Goal: Task Accomplishment & Management: Manage account settings

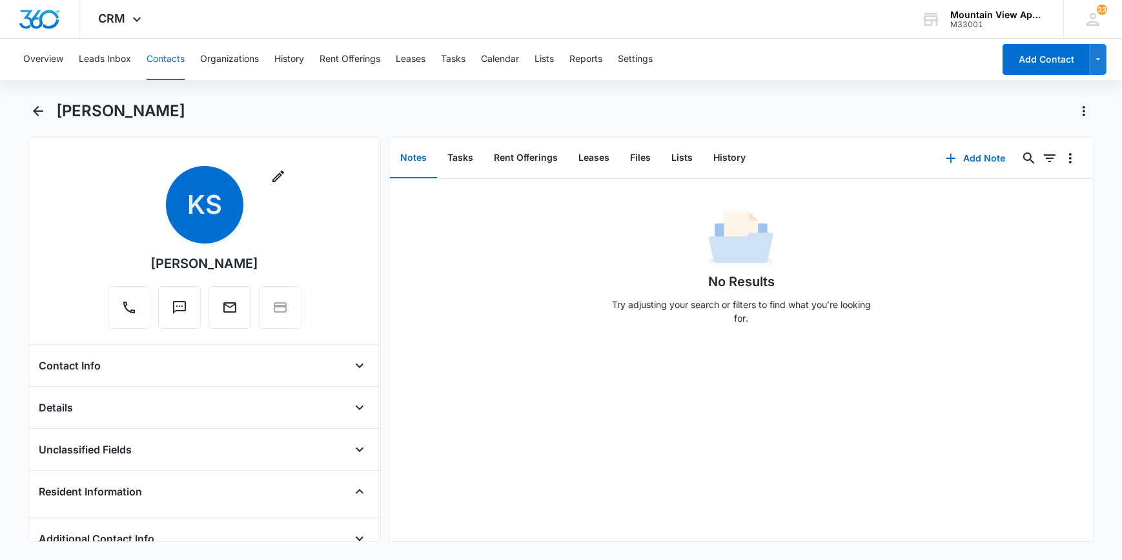
click at [175, 54] on button "Contacts" at bounding box center [166, 59] width 38 height 41
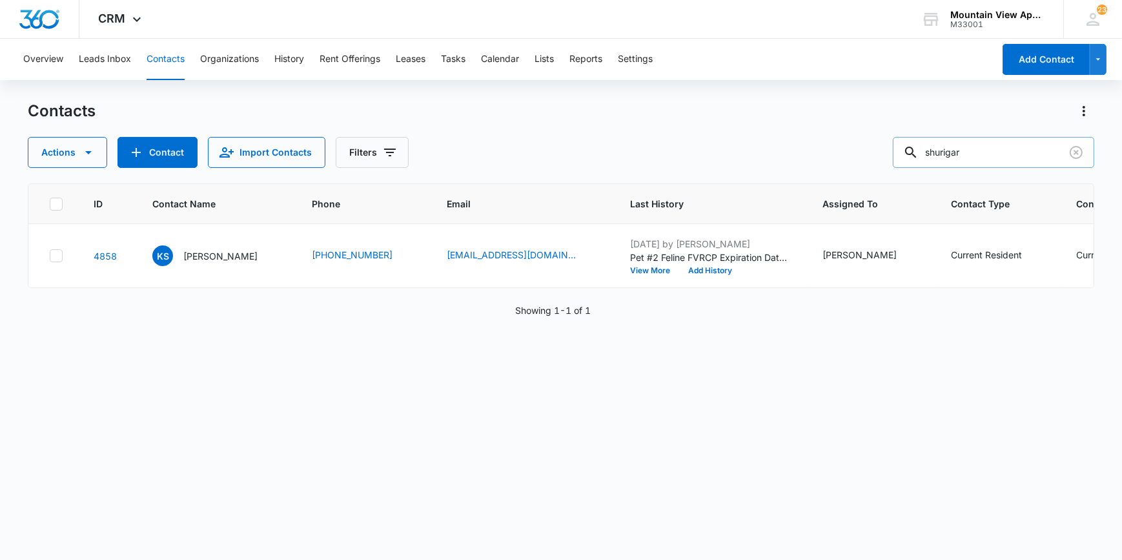
drag, startPoint x: 980, startPoint y: 141, endPoint x: 924, endPoint y: 137, distance: 55.7
click at [913, 135] on div "Contacts Actions Contact Import Contacts Filters shurigar" at bounding box center [561, 134] width 1066 height 67
type input "[PERSON_NAME]"
click at [216, 254] on p "[PERSON_NAME]" at bounding box center [220, 256] width 74 height 14
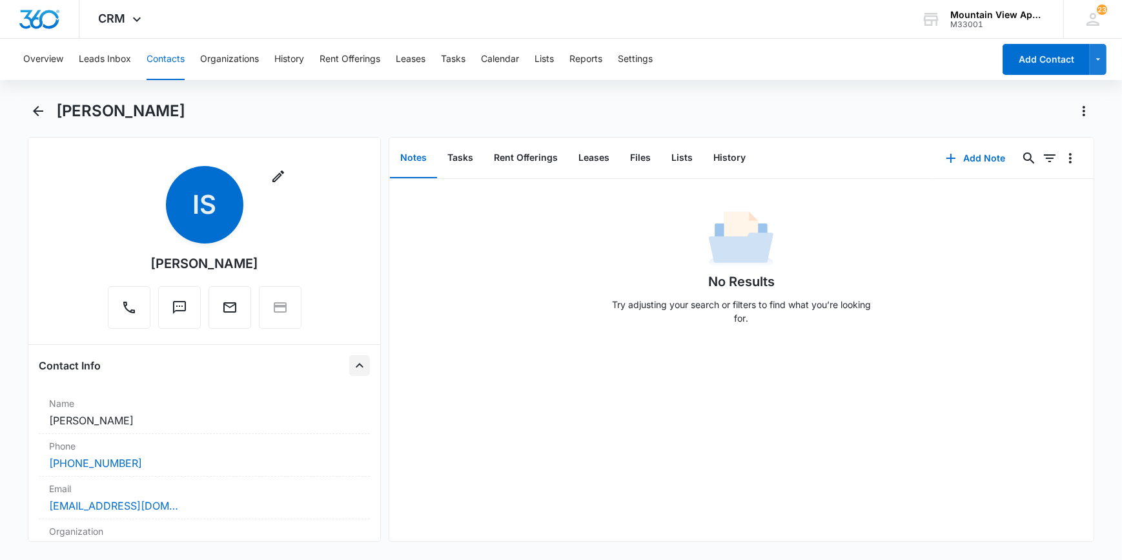
click at [352, 366] on icon "Close" at bounding box center [359, 365] width 15 height 15
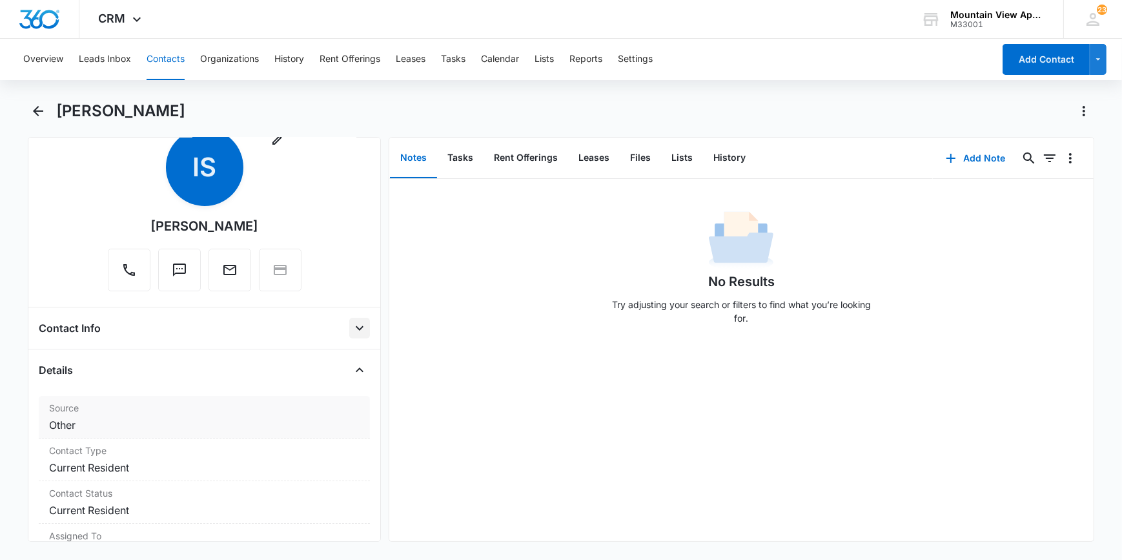
scroll to position [58, 0]
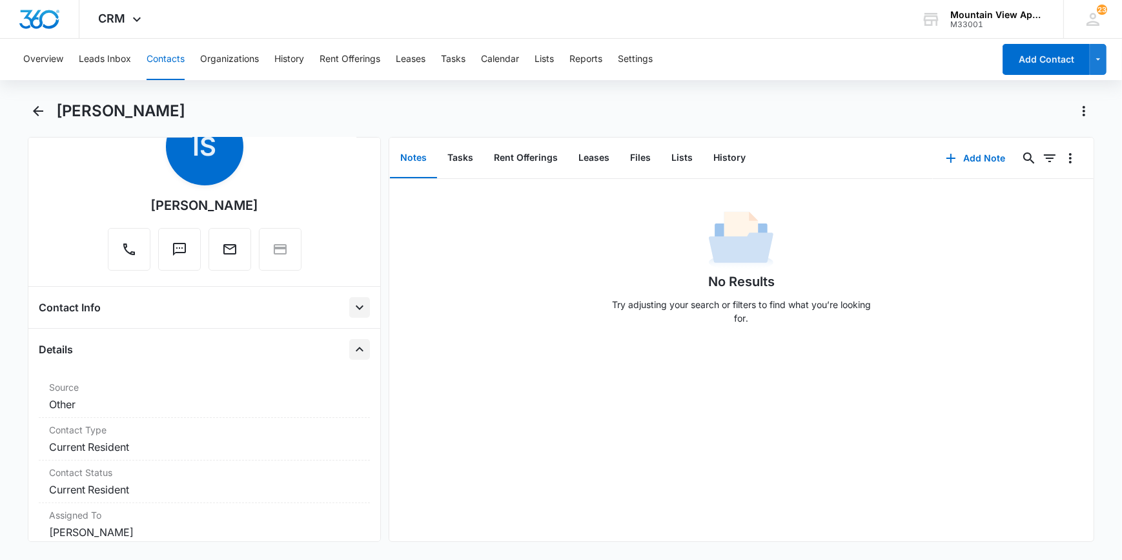
click at [356, 348] on icon "Close" at bounding box center [359, 349] width 15 height 15
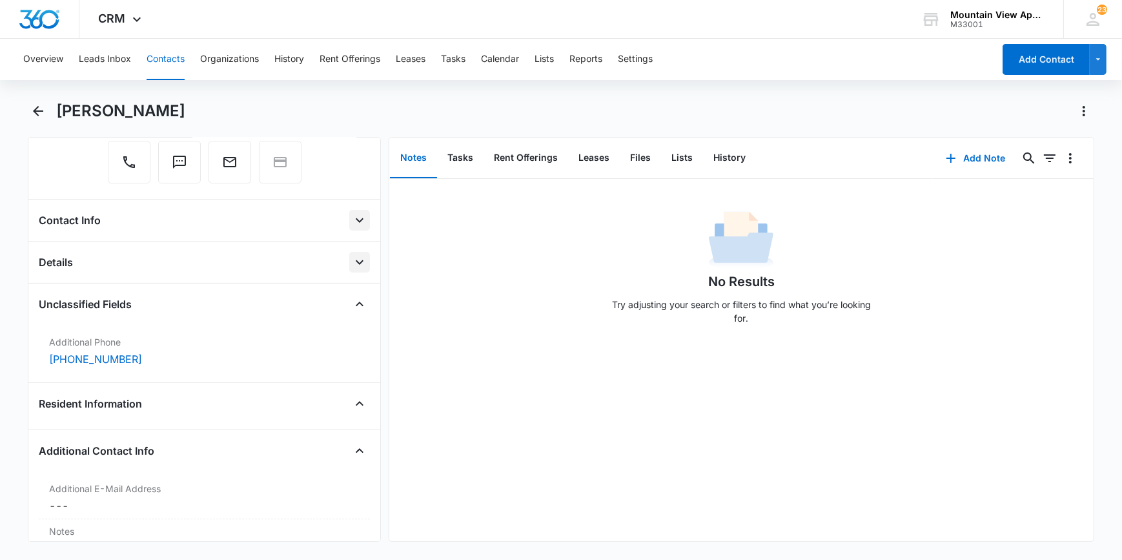
scroll to position [176, 0]
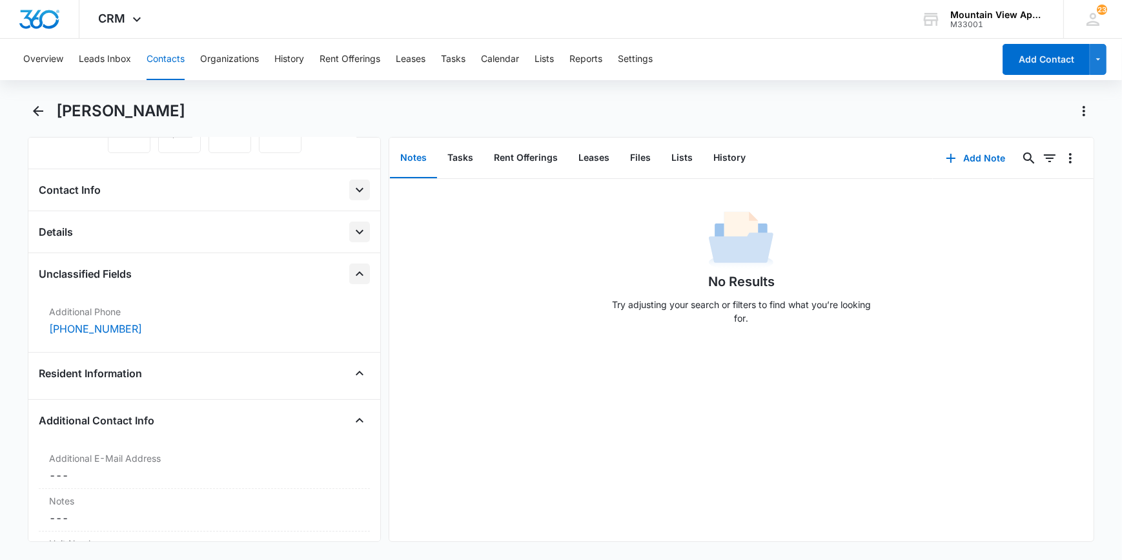
click at [355, 272] on icon "Close" at bounding box center [359, 273] width 15 height 15
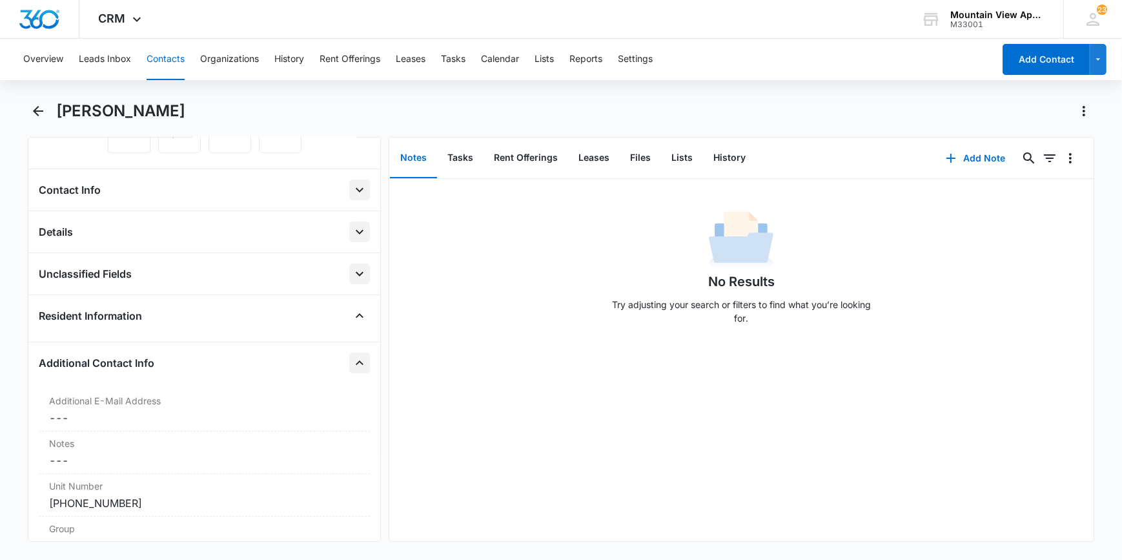
click at [352, 357] on icon "Close" at bounding box center [359, 362] width 15 height 15
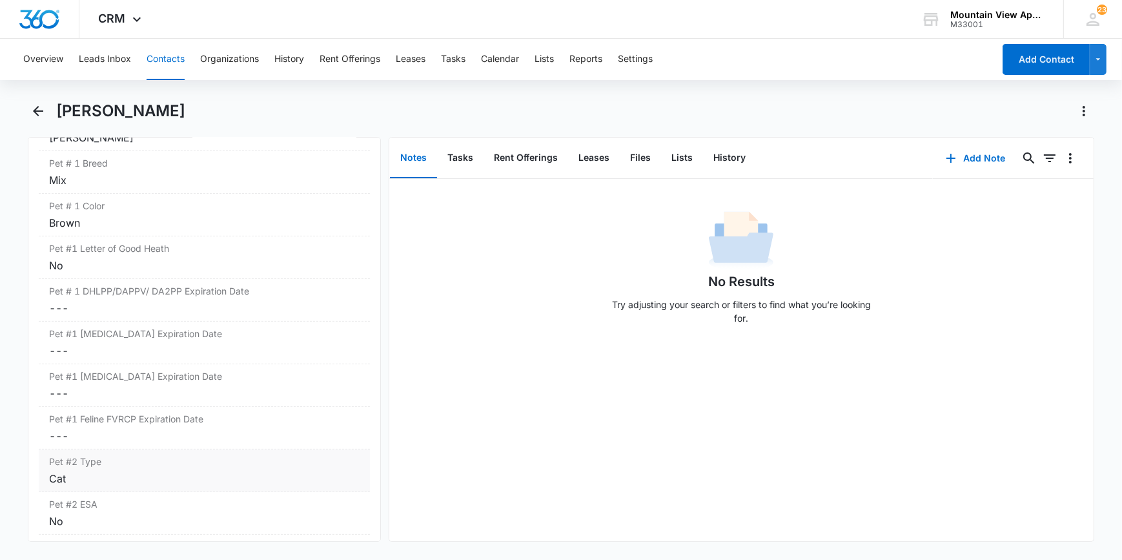
scroll to position [646, 0]
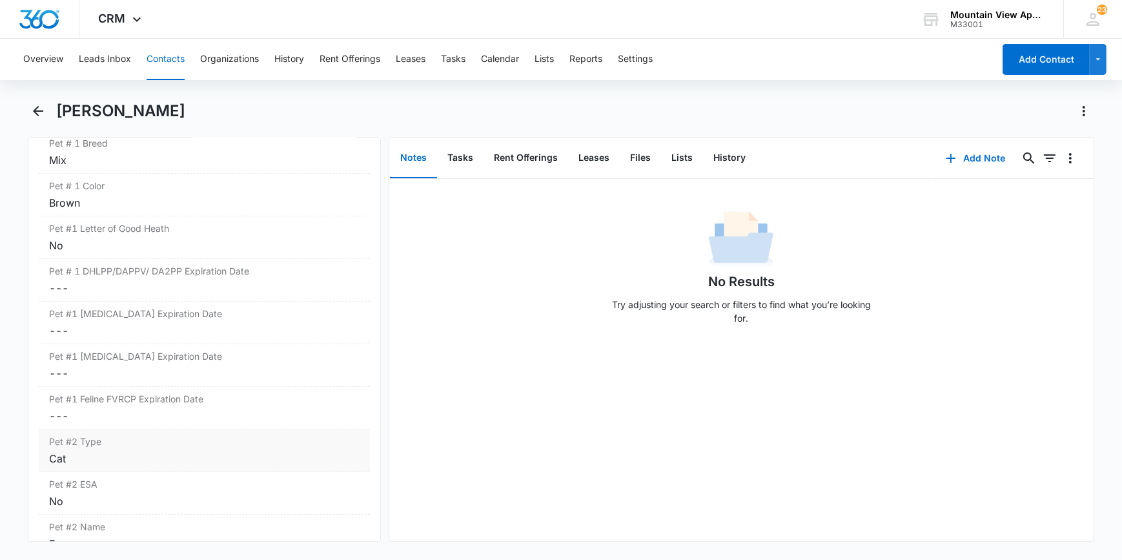
click at [56, 454] on div "Cat" at bounding box center [204, 458] width 310 height 15
click at [67, 462] on div at bounding box center [186, 469] width 254 height 18
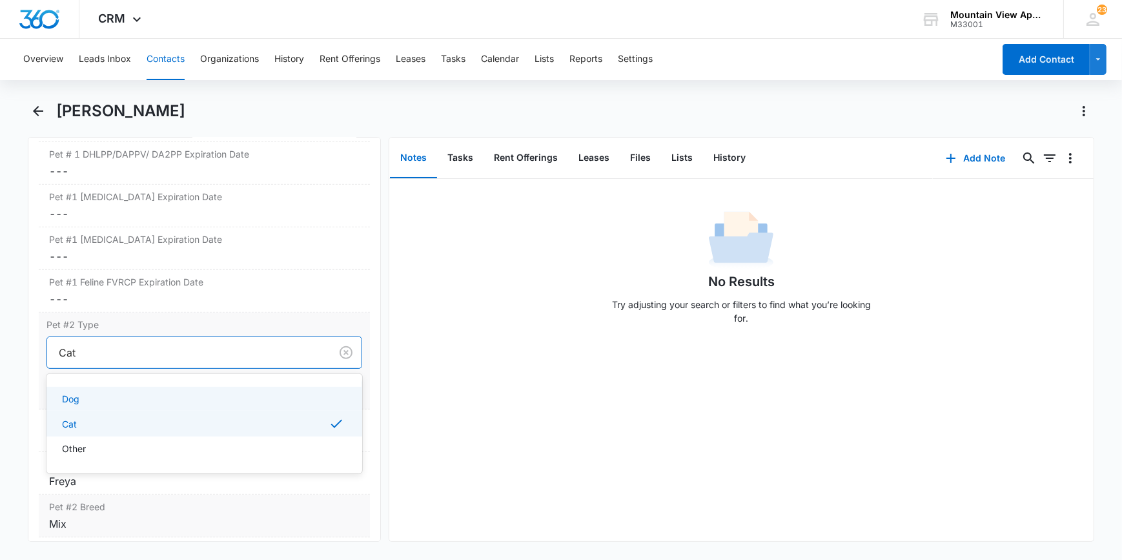
scroll to position [821, 0]
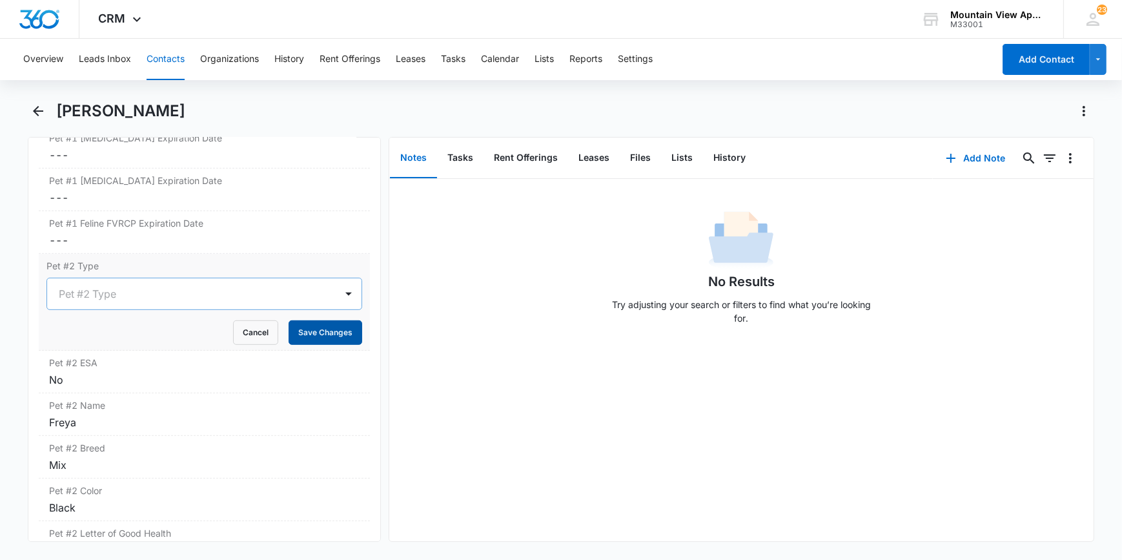
click at [325, 333] on button "Save Changes" at bounding box center [326, 332] width 74 height 25
click at [129, 367] on label "Pet #2 ESA" at bounding box center [204, 363] width 310 height 14
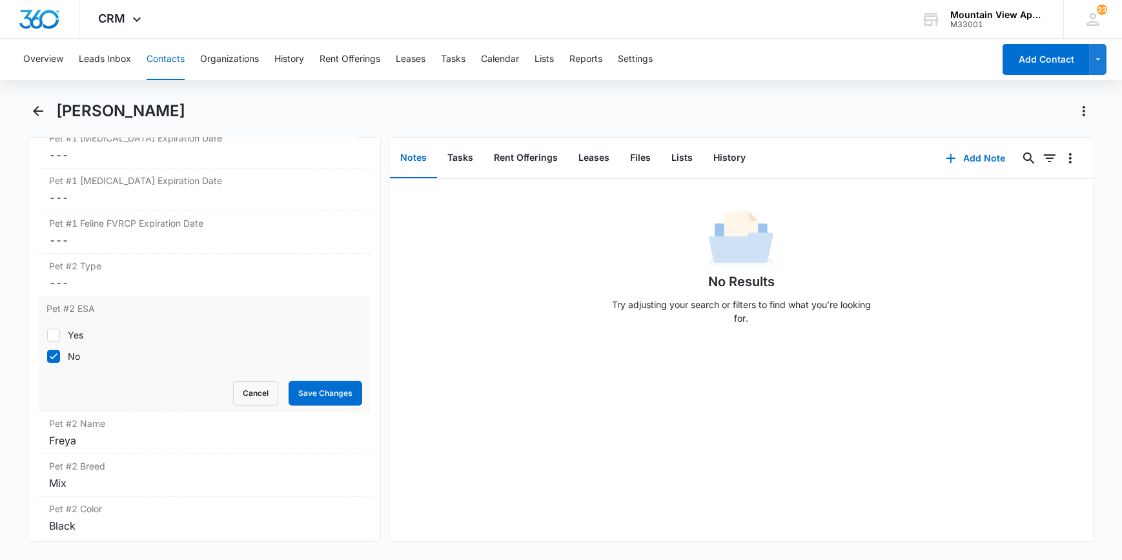
click at [54, 352] on icon at bounding box center [54, 357] width 12 height 12
click at [47, 356] on input "No" at bounding box center [46, 356] width 1 height 1
checkbox input "false"
click at [311, 388] on button "Save Changes" at bounding box center [326, 393] width 74 height 25
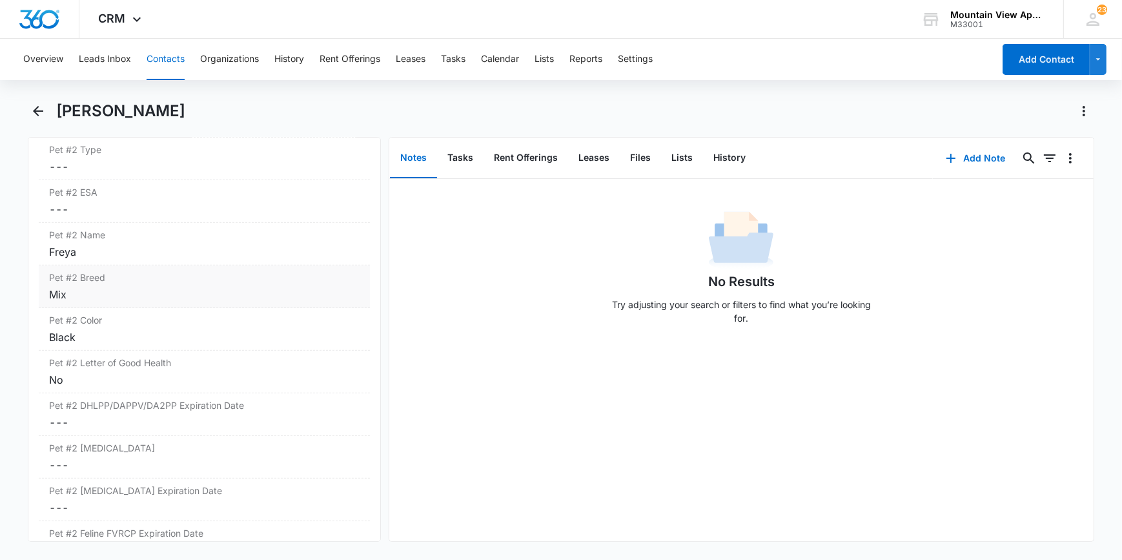
scroll to position [939, 0]
click at [52, 253] on div "Freya" at bounding box center [204, 250] width 310 height 15
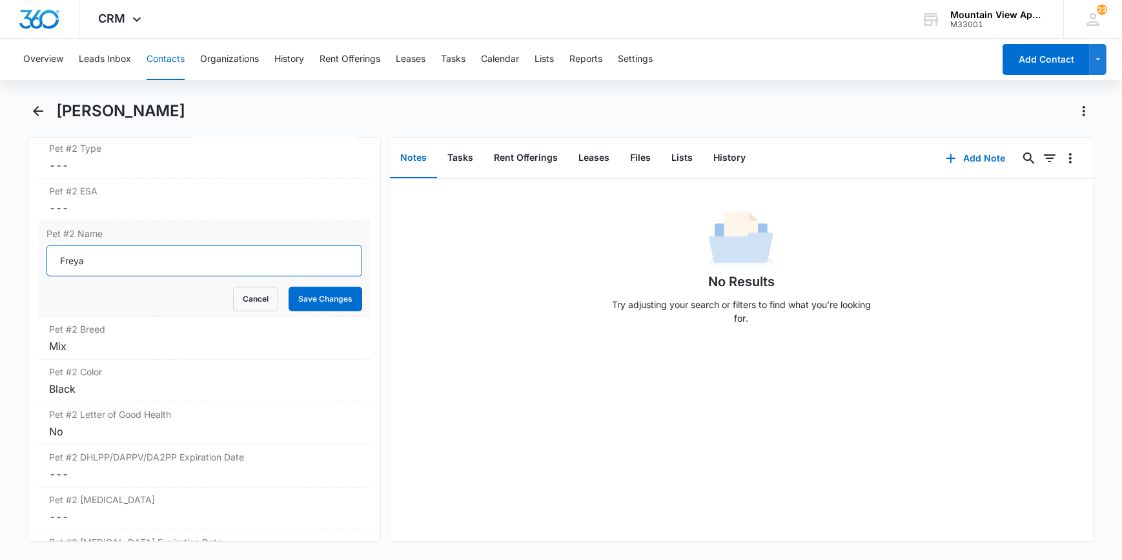
click at [99, 257] on input "Freya" at bounding box center [203, 260] width 315 height 31
type input "F"
click at [303, 291] on button "Save Changes" at bounding box center [326, 299] width 74 height 25
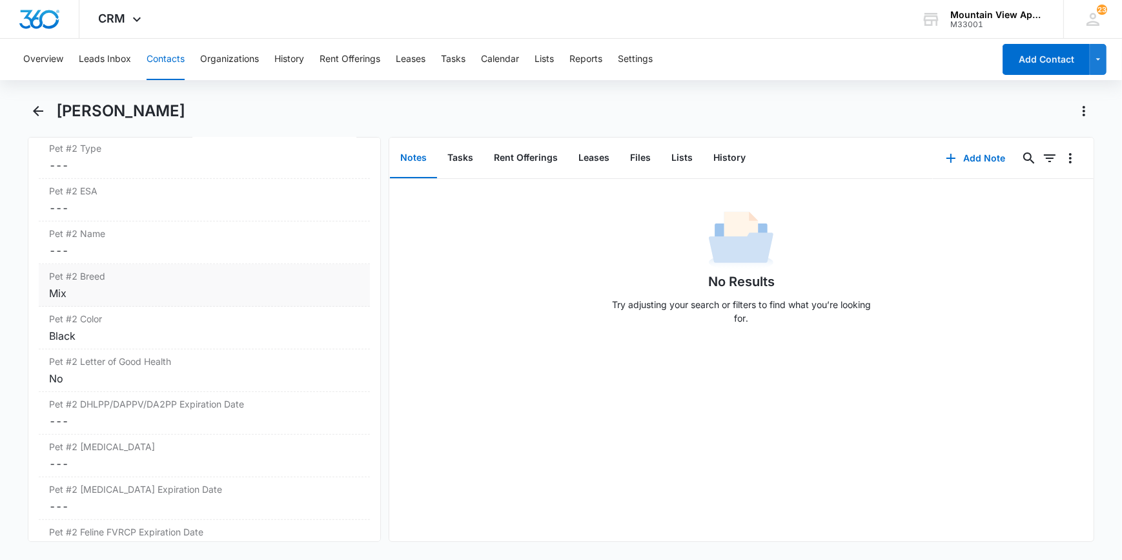
click at [79, 295] on div "Mix" at bounding box center [204, 292] width 310 height 15
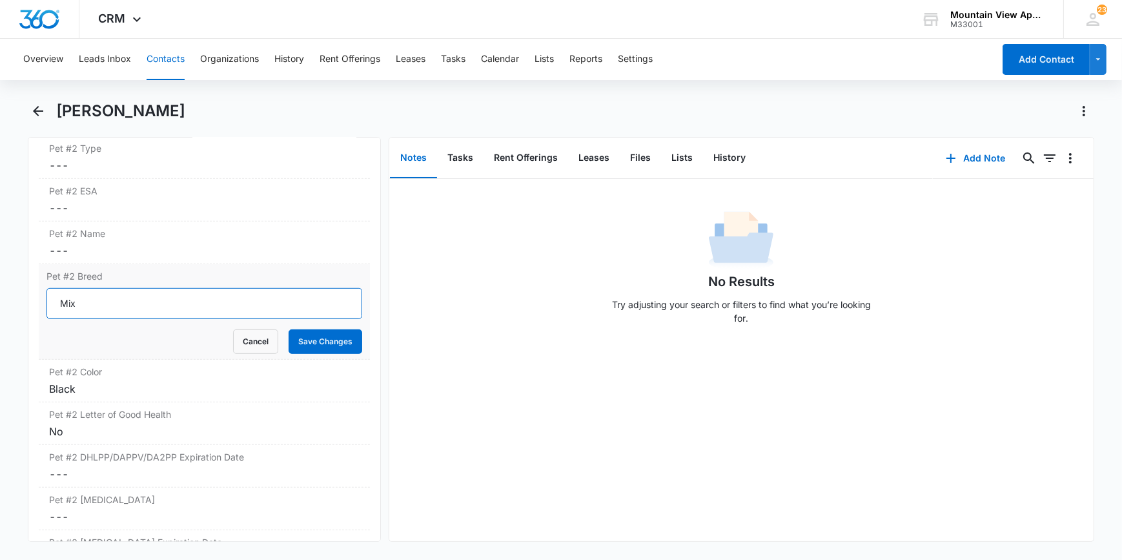
click at [80, 304] on input "Mix" at bounding box center [203, 303] width 315 height 31
type input "M"
drag, startPoint x: 327, startPoint y: 336, endPoint x: 314, endPoint y: 344, distance: 15.3
click at [328, 338] on button "Save Changes" at bounding box center [326, 341] width 74 height 25
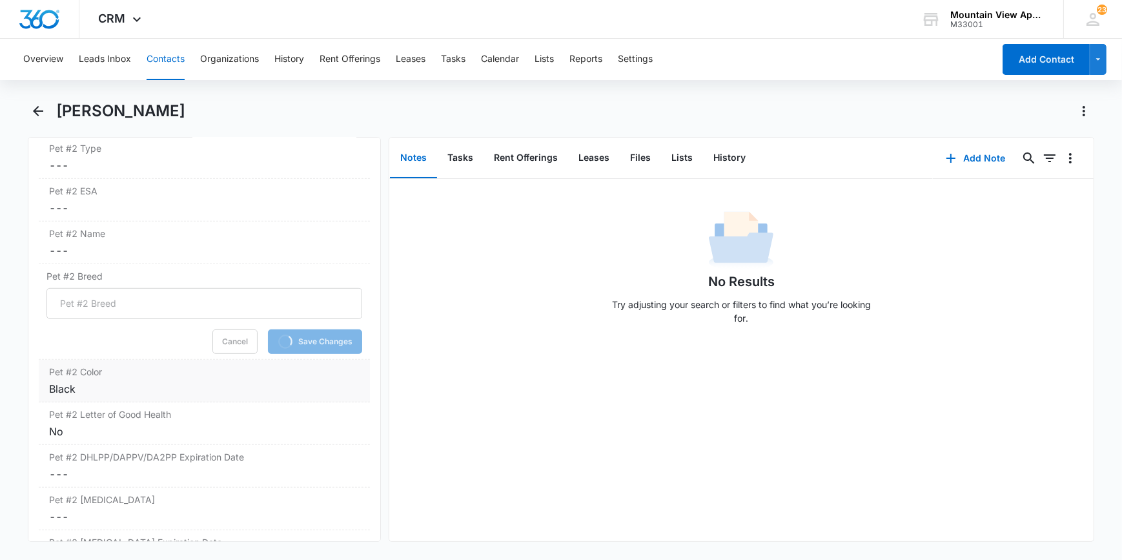
click at [151, 389] on div "Black" at bounding box center [204, 388] width 310 height 15
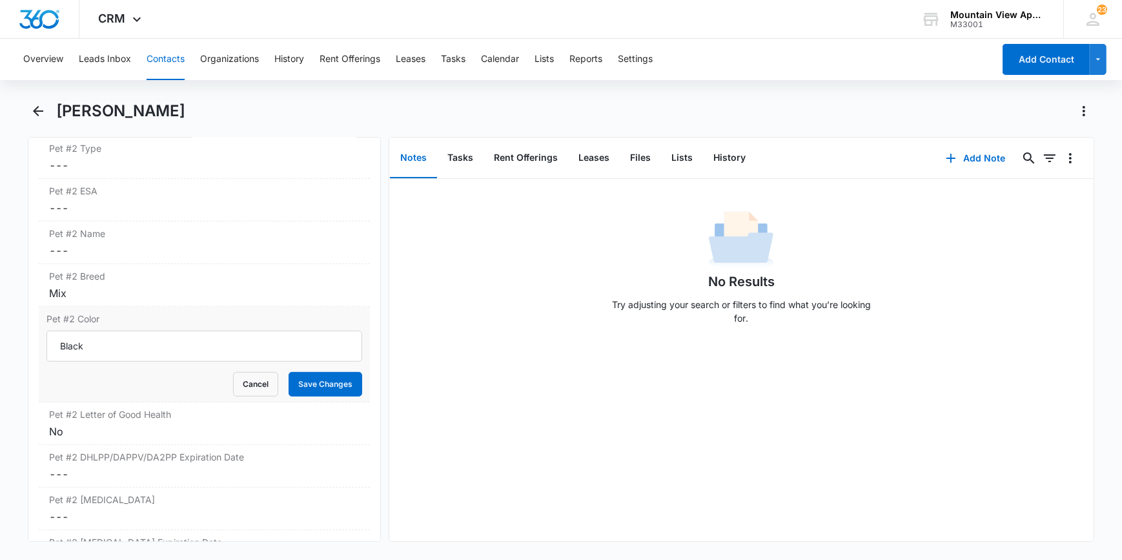
click at [119, 394] on div "Cancel Save Changes" at bounding box center [203, 384] width 315 height 25
click at [90, 348] on input "Black" at bounding box center [203, 346] width 315 height 31
type input "B"
click at [325, 381] on button "Save Changes" at bounding box center [326, 384] width 74 height 25
click at [86, 418] on label "Pet #2 Letter of Good Health" at bounding box center [204, 414] width 310 height 14
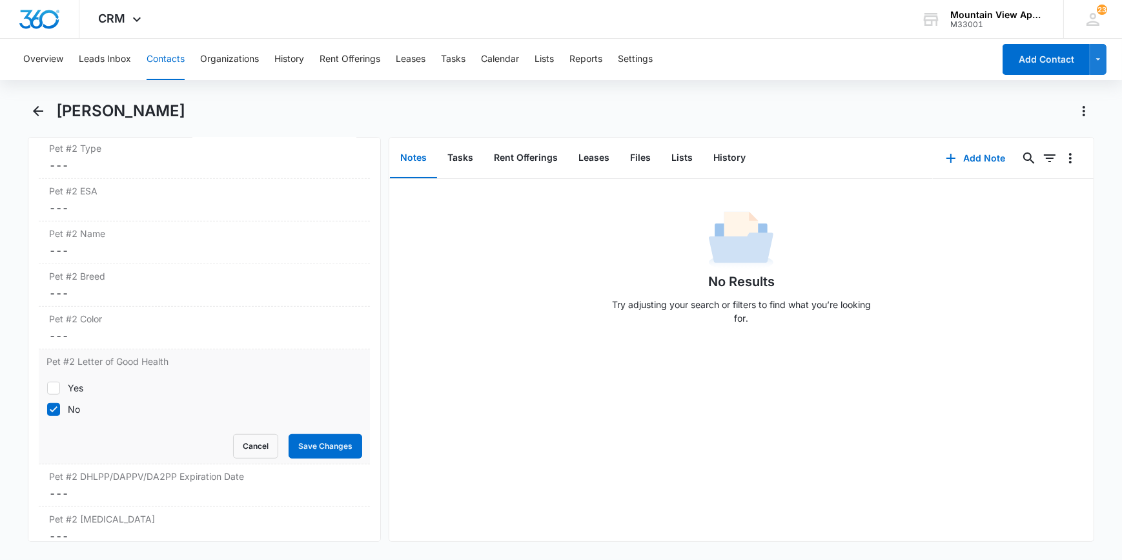
click at [56, 411] on icon at bounding box center [54, 410] width 12 height 12
click at [47, 409] on input "No" at bounding box center [46, 409] width 1 height 1
checkbox input "false"
click at [331, 444] on button "Save Changes" at bounding box center [326, 446] width 74 height 25
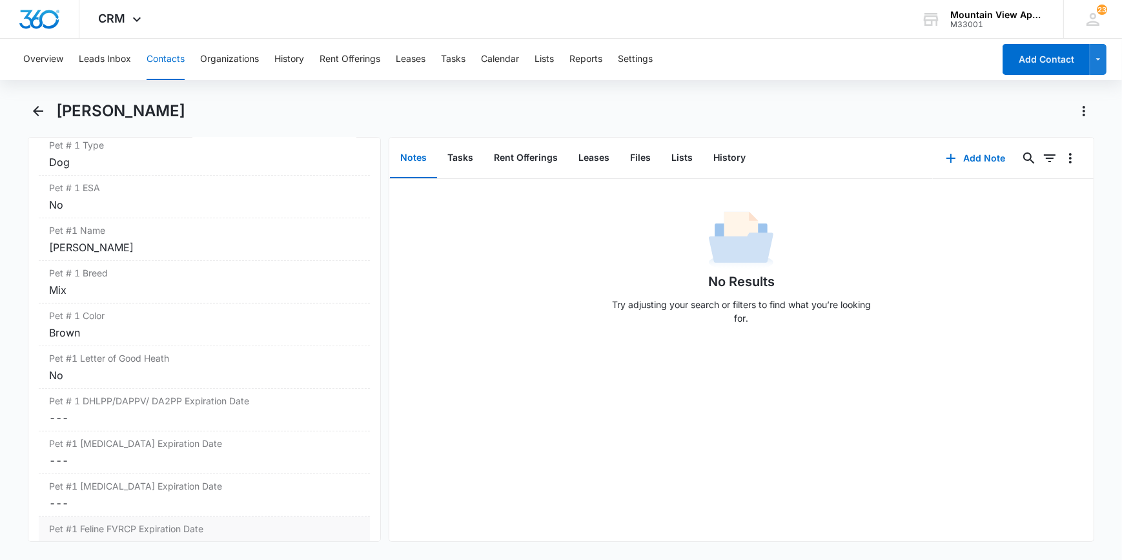
scroll to position [528, 0]
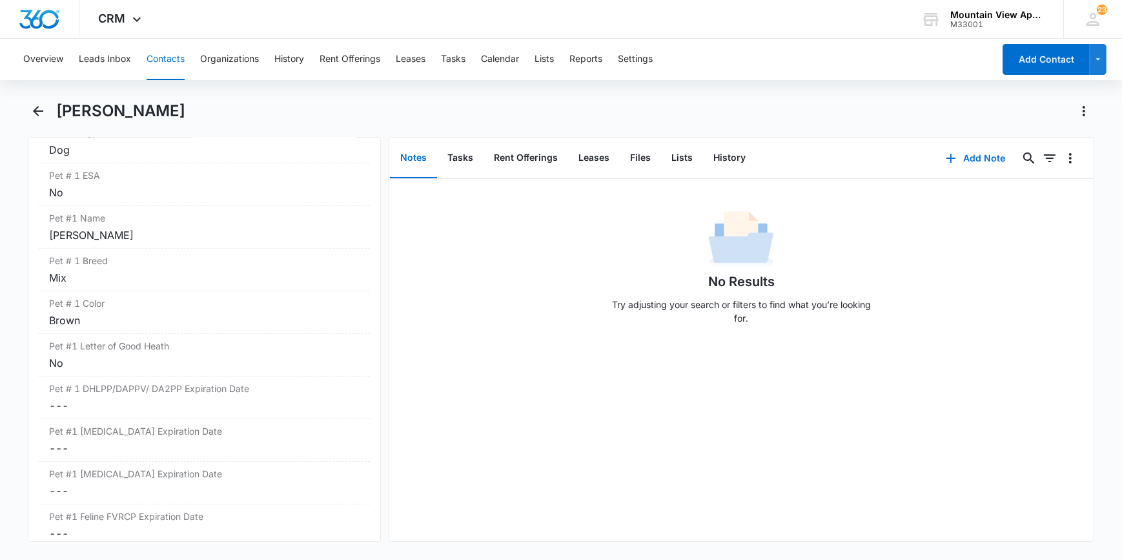
click at [161, 61] on button "Contacts" at bounding box center [166, 59] width 38 height 41
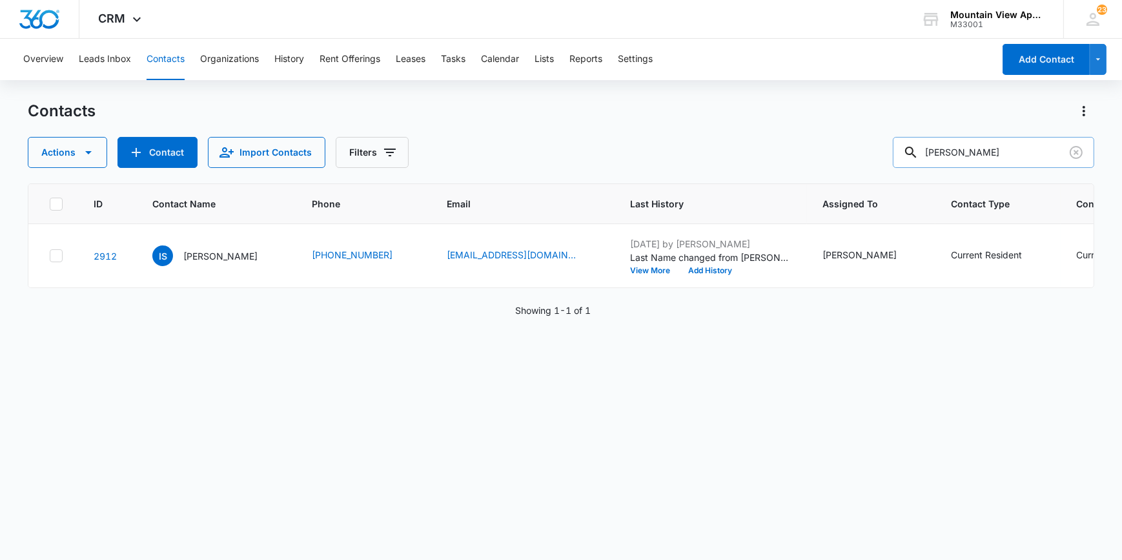
drag, startPoint x: 997, startPoint y: 139, endPoint x: 925, endPoint y: 152, distance: 72.8
click at [927, 152] on div "[PERSON_NAME]" at bounding box center [993, 152] width 201 height 31
type input "[PERSON_NAME]"
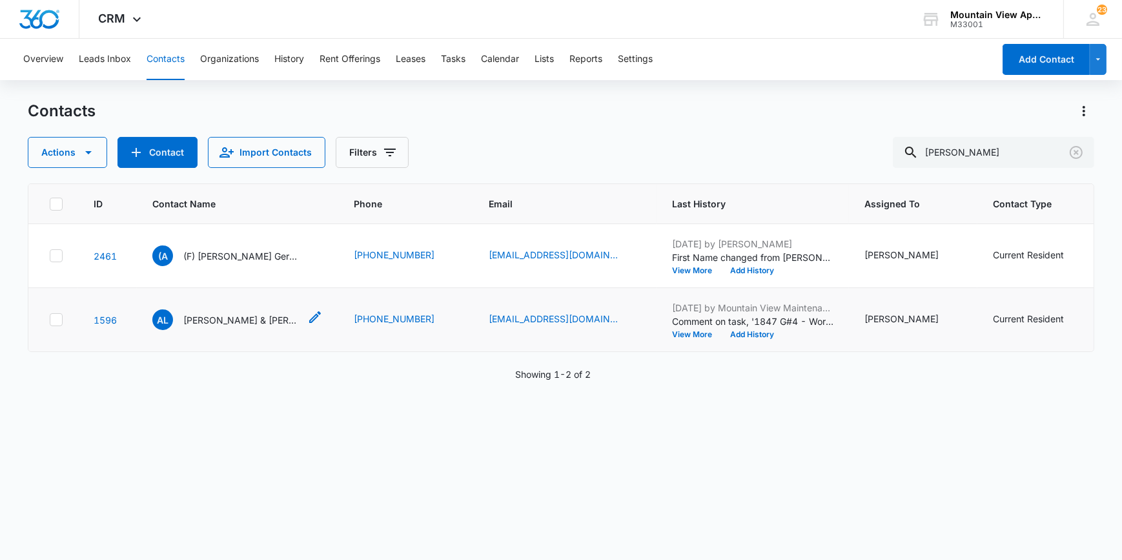
click at [226, 319] on p "[PERSON_NAME] & [PERSON_NAME]" at bounding box center [241, 320] width 116 height 14
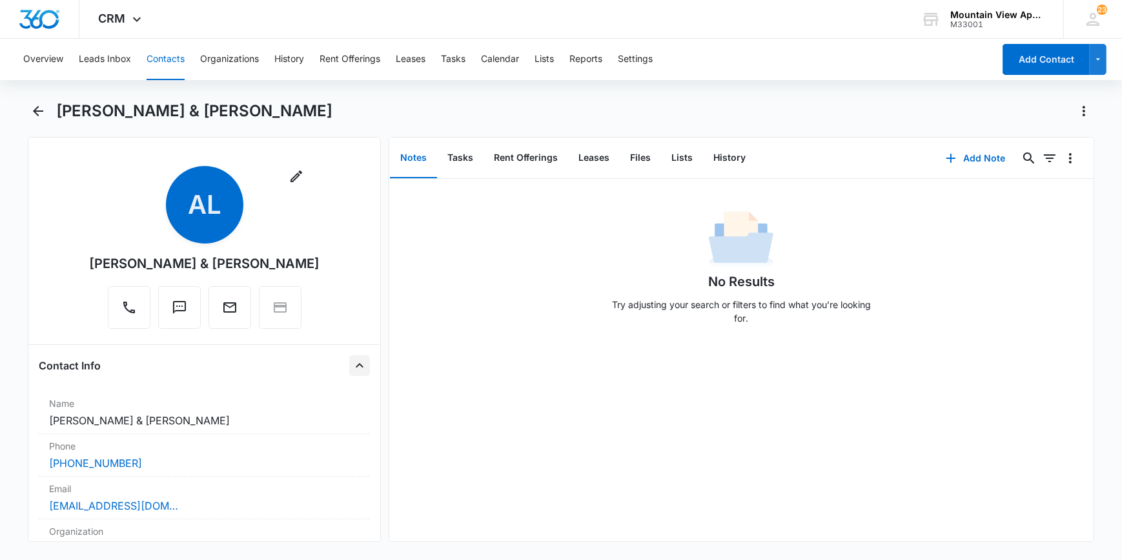
click at [359, 368] on button "Close" at bounding box center [359, 365] width 21 height 21
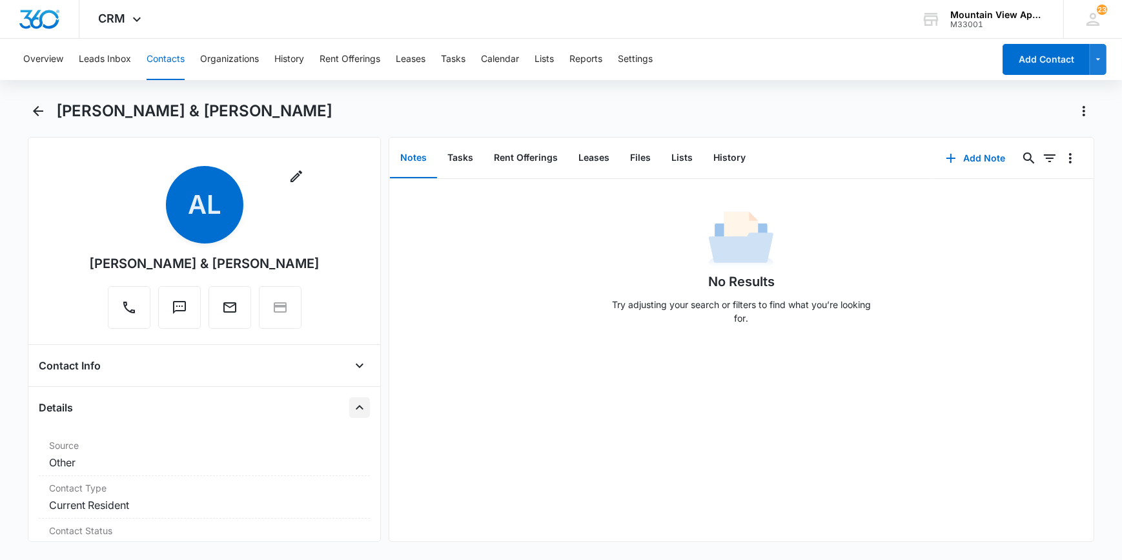
click at [355, 406] on icon "Close" at bounding box center [359, 407] width 15 height 15
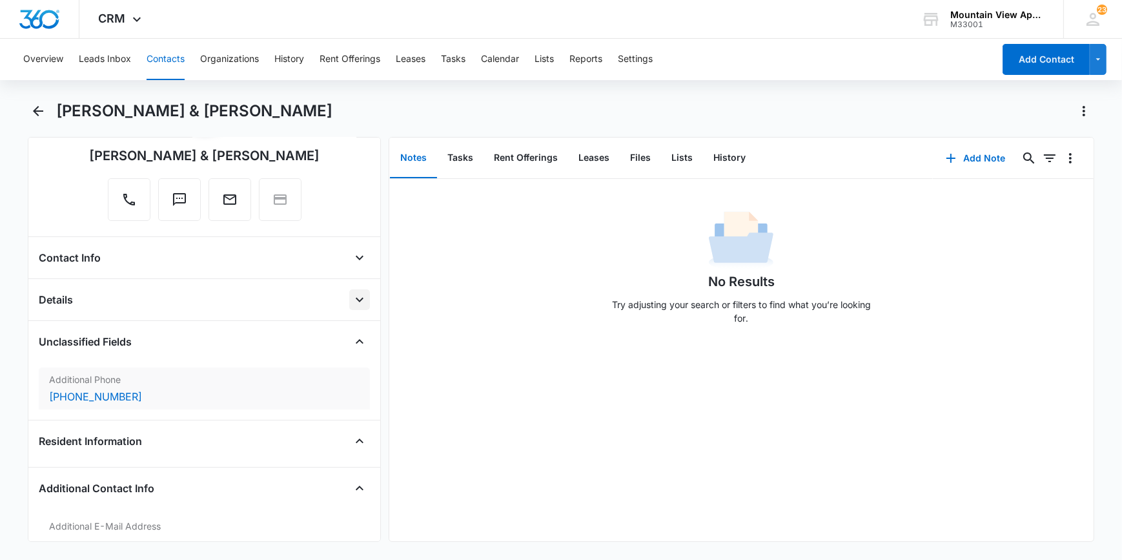
scroll to position [117, 0]
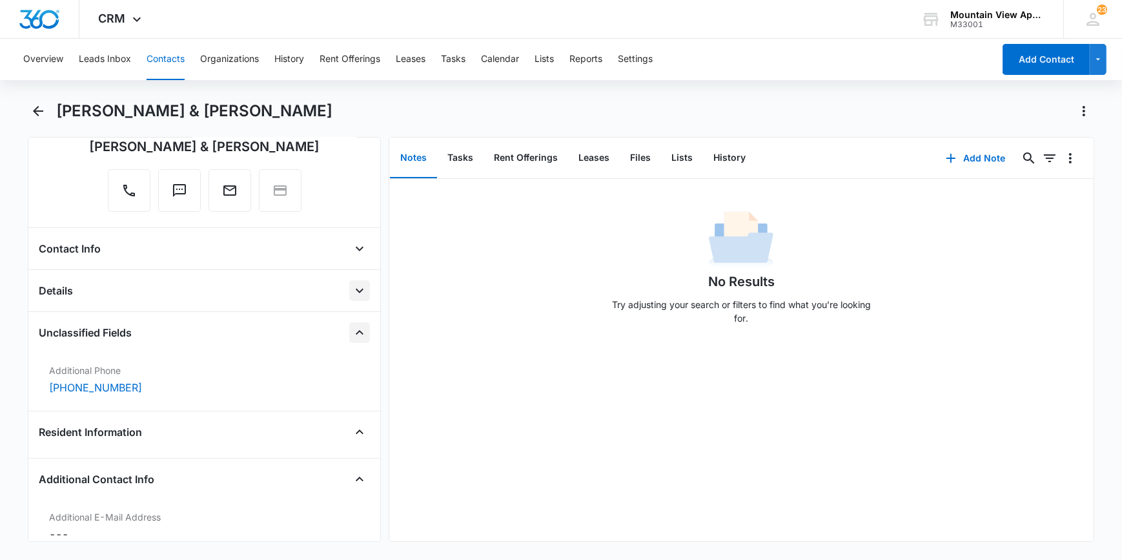
click at [352, 333] on icon "Close" at bounding box center [359, 332] width 15 height 15
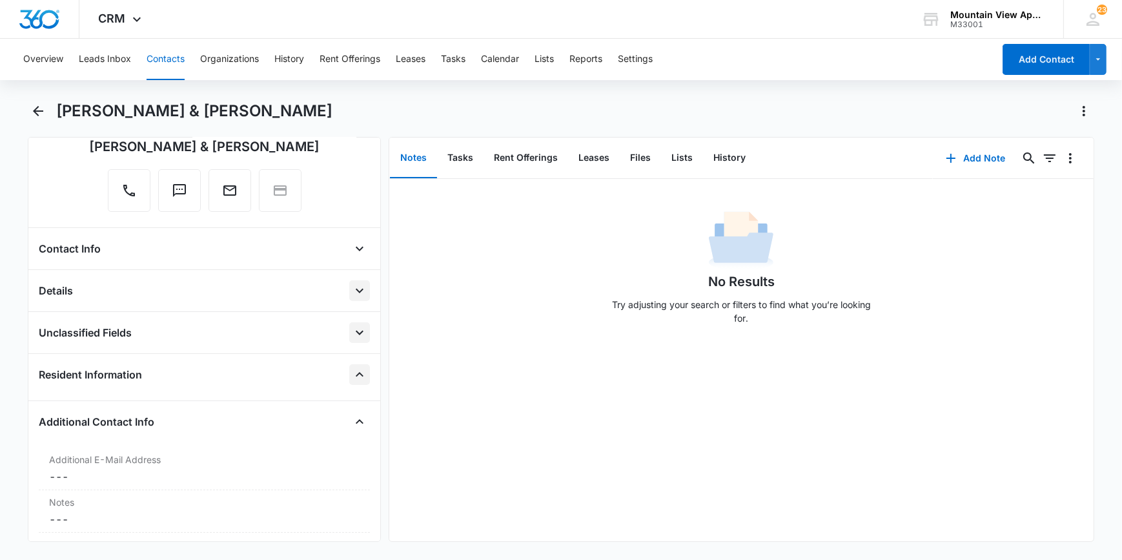
click at [352, 369] on icon "Close" at bounding box center [359, 374] width 15 height 15
click at [356, 416] on icon "Close" at bounding box center [360, 416] width 8 height 5
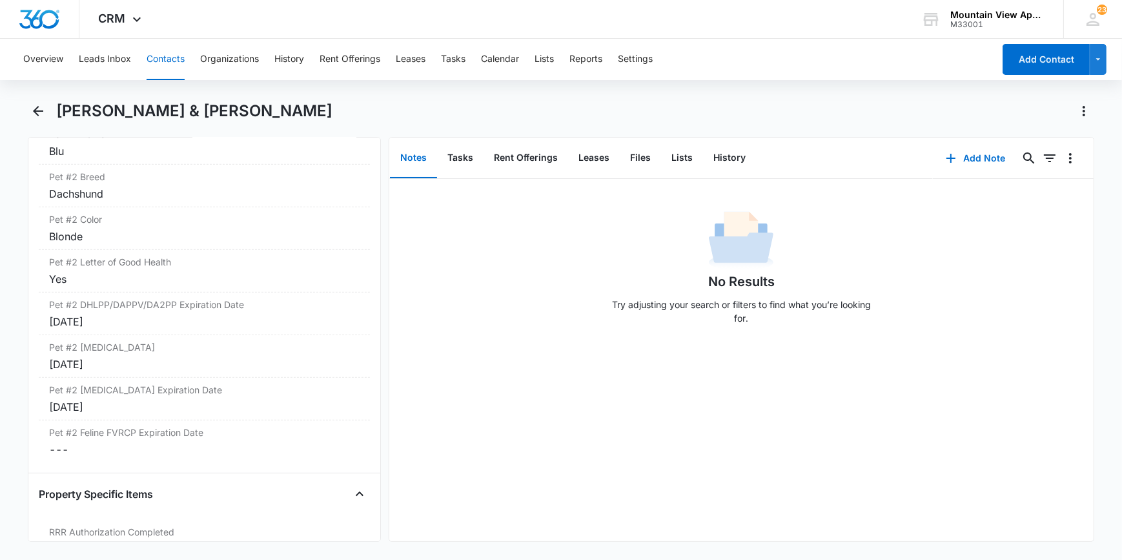
scroll to position [1057, 0]
